Goal: Ask a question

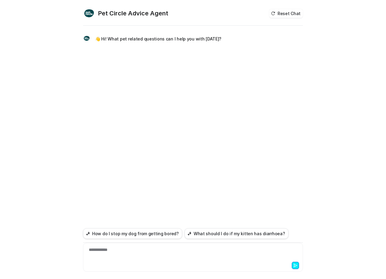
click at [127, 255] on div "**********" at bounding box center [193, 254] width 217 height 14
paste div
click at [248, 248] on div "**********" at bounding box center [193, 254] width 217 height 14
